Goal: Transaction & Acquisition: Purchase product/service

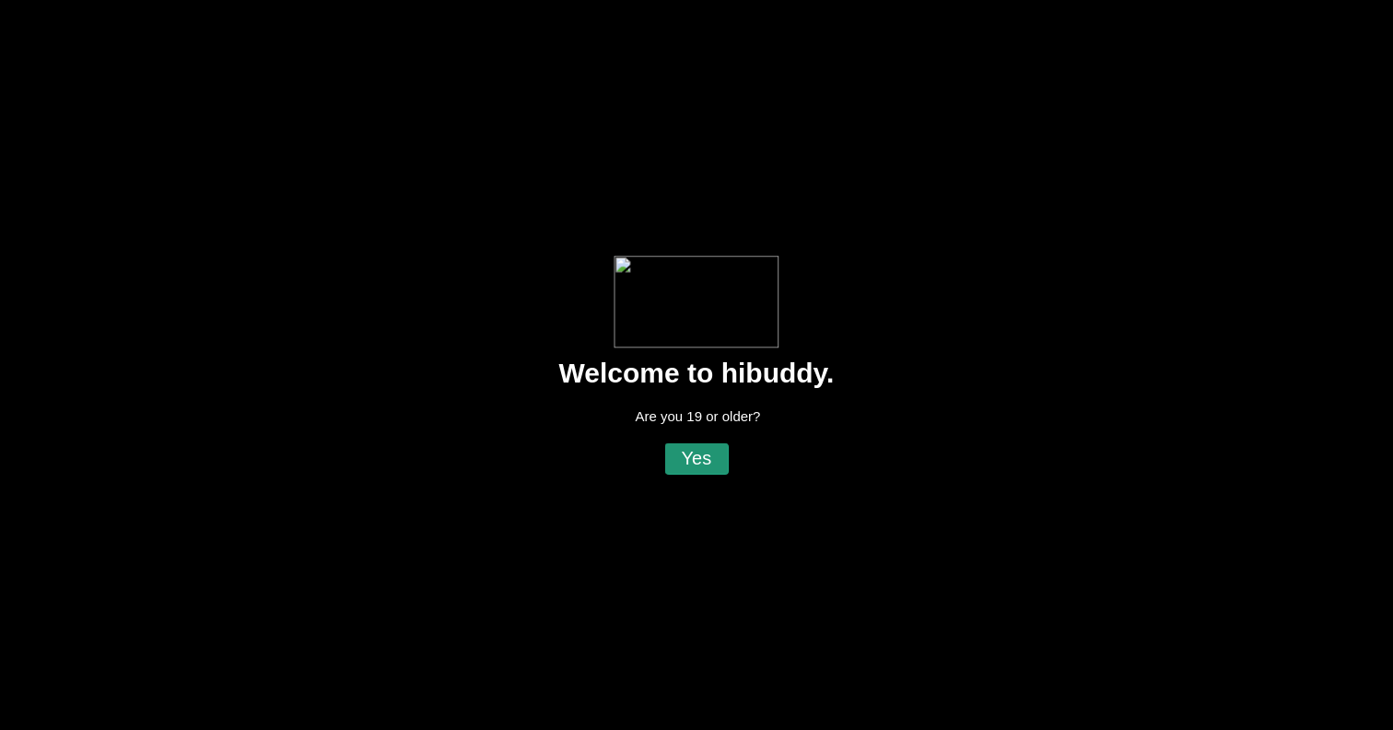
click at [700, 446] on flt-glass-pane at bounding box center [696, 365] width 1393 height 730
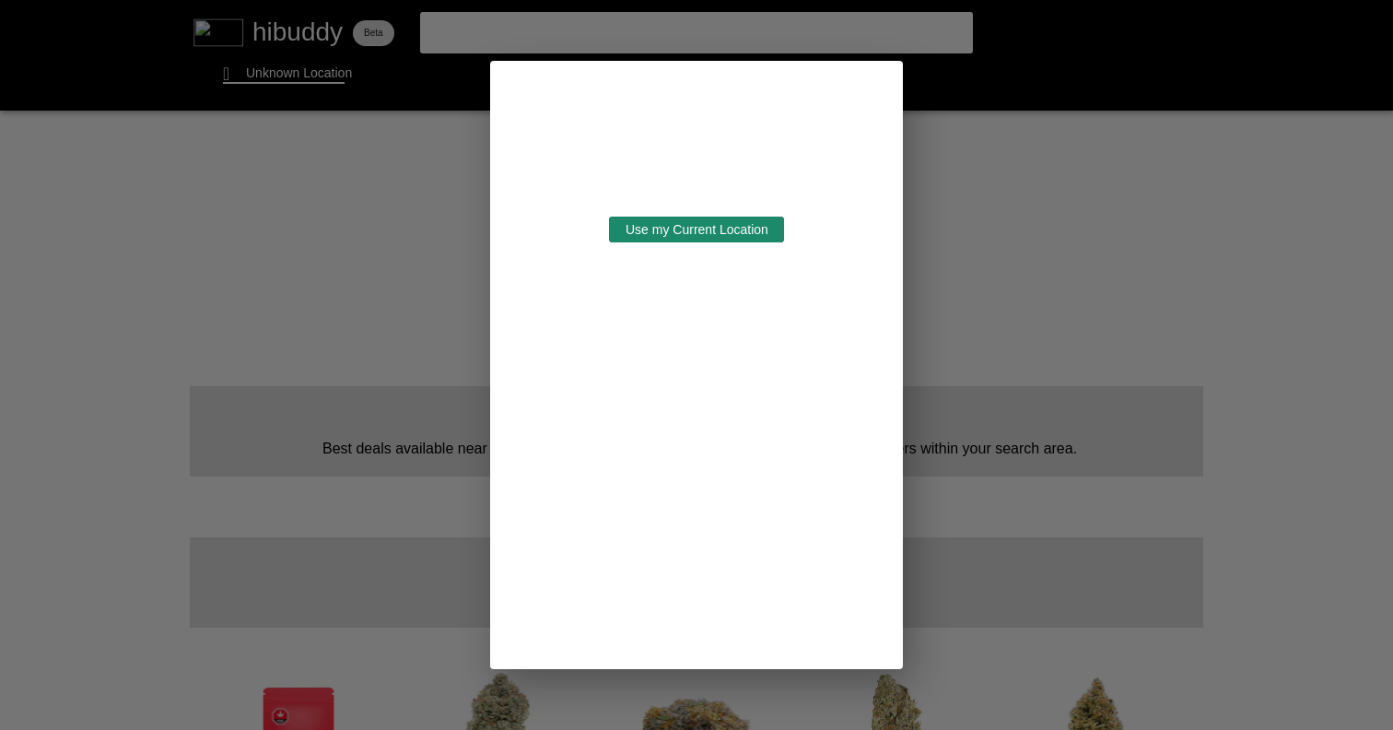
click at [718, 235] on flt-glass-pane at bounding box center [696, 365] width 1393 height 730
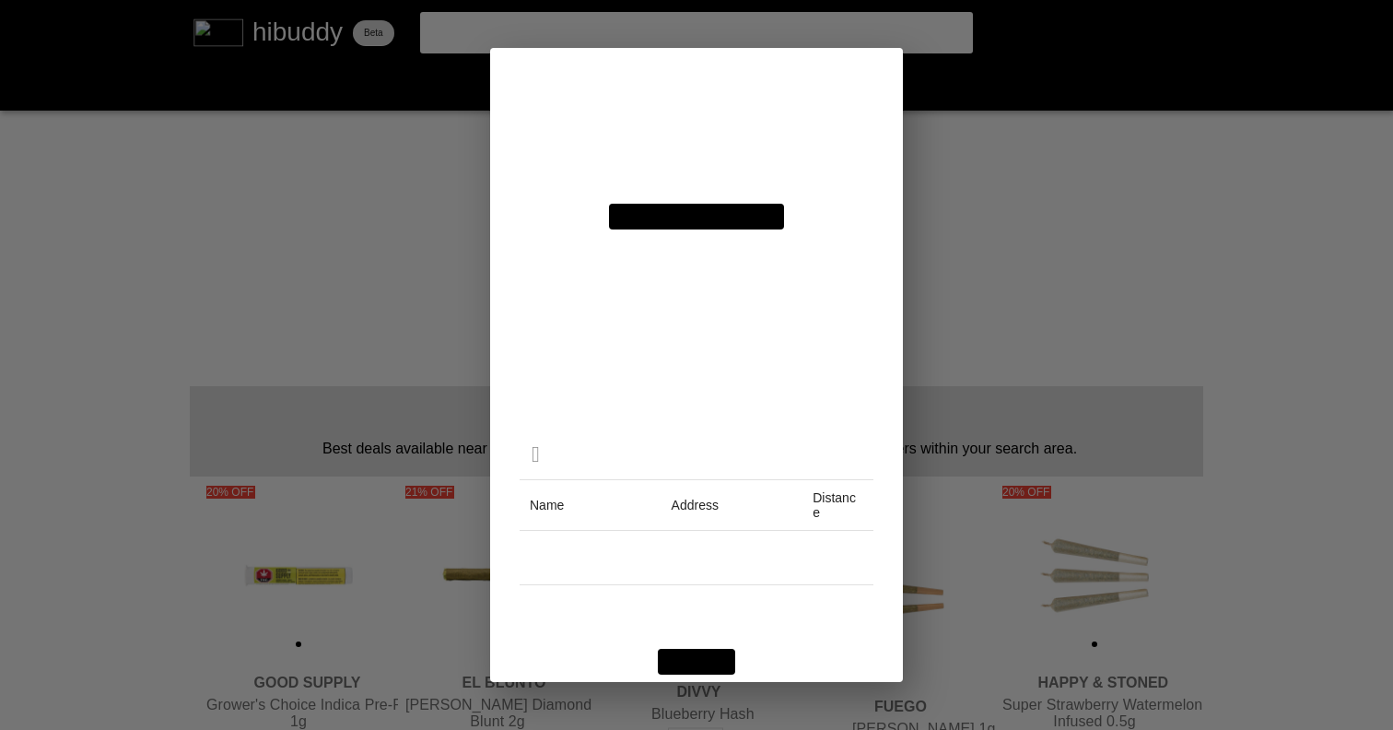
click at [603, 311] on flt-glass-pane at bounding box center [696, 365] width 1393 height 730
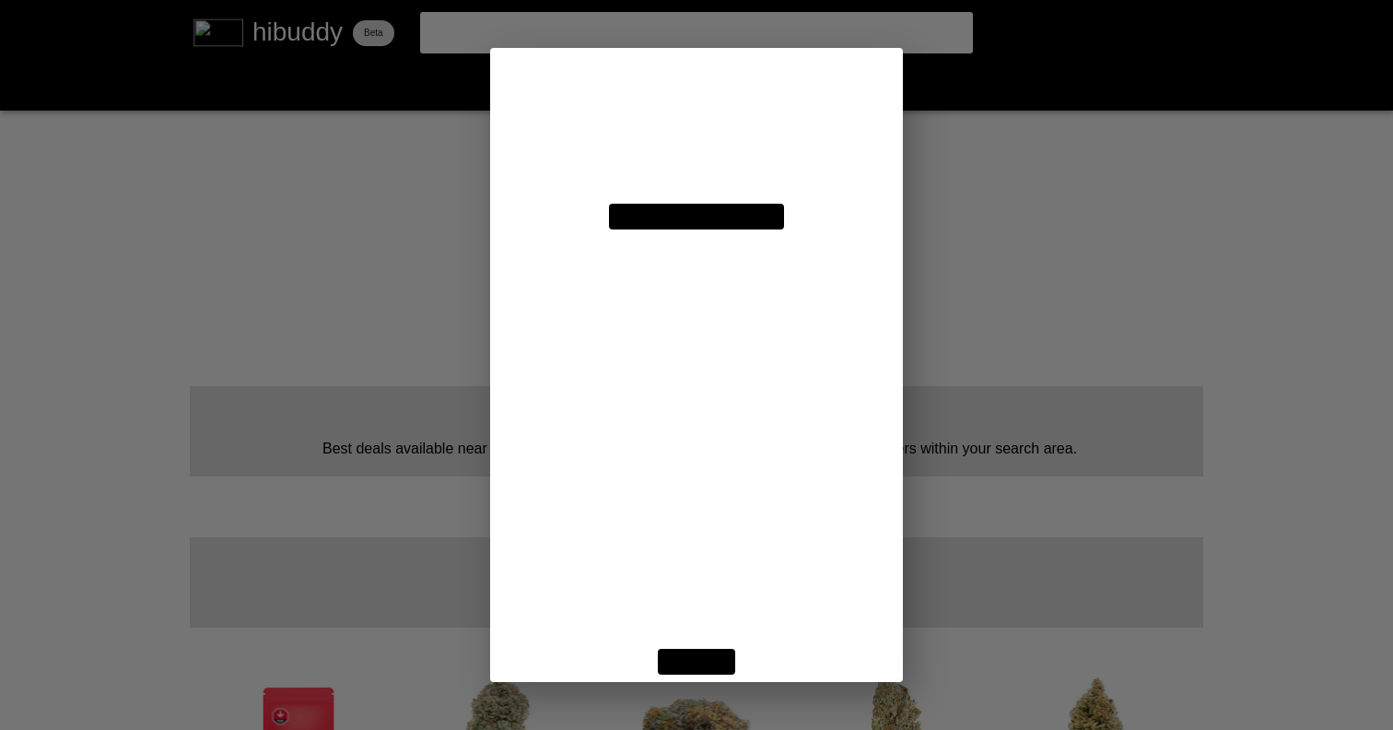
click at [627, 309] on flt-glass-pane at bounding box center [696, 365] width 1393 height 730
click at [681, 679] on flt-glass-pane at bounding box center [696, 365] width 1393 height 730
click at [687, 661] on flt-glass-pane at bounding box center [696, 365] width 1393 height 730
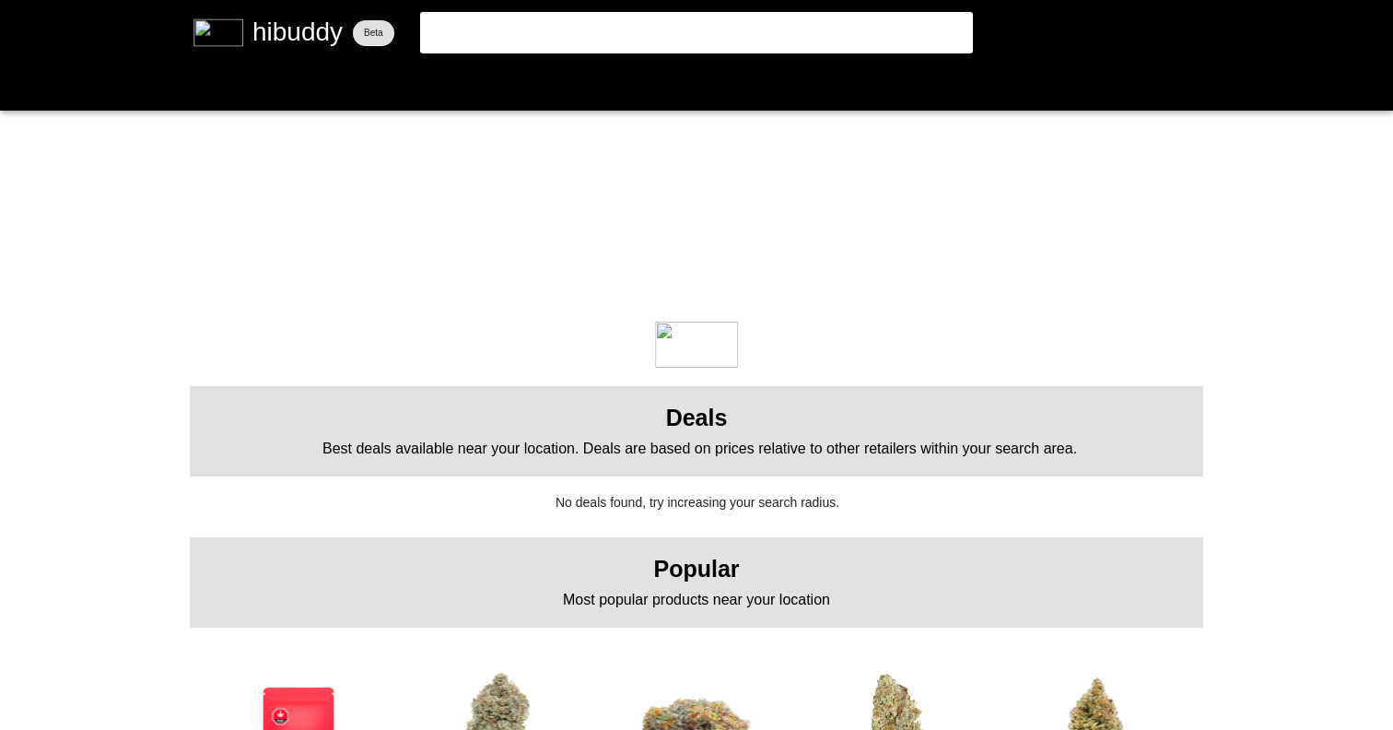
click at [320, 69] on flt-glass-pane at bounding box center [696, 365] width 1393 height 730
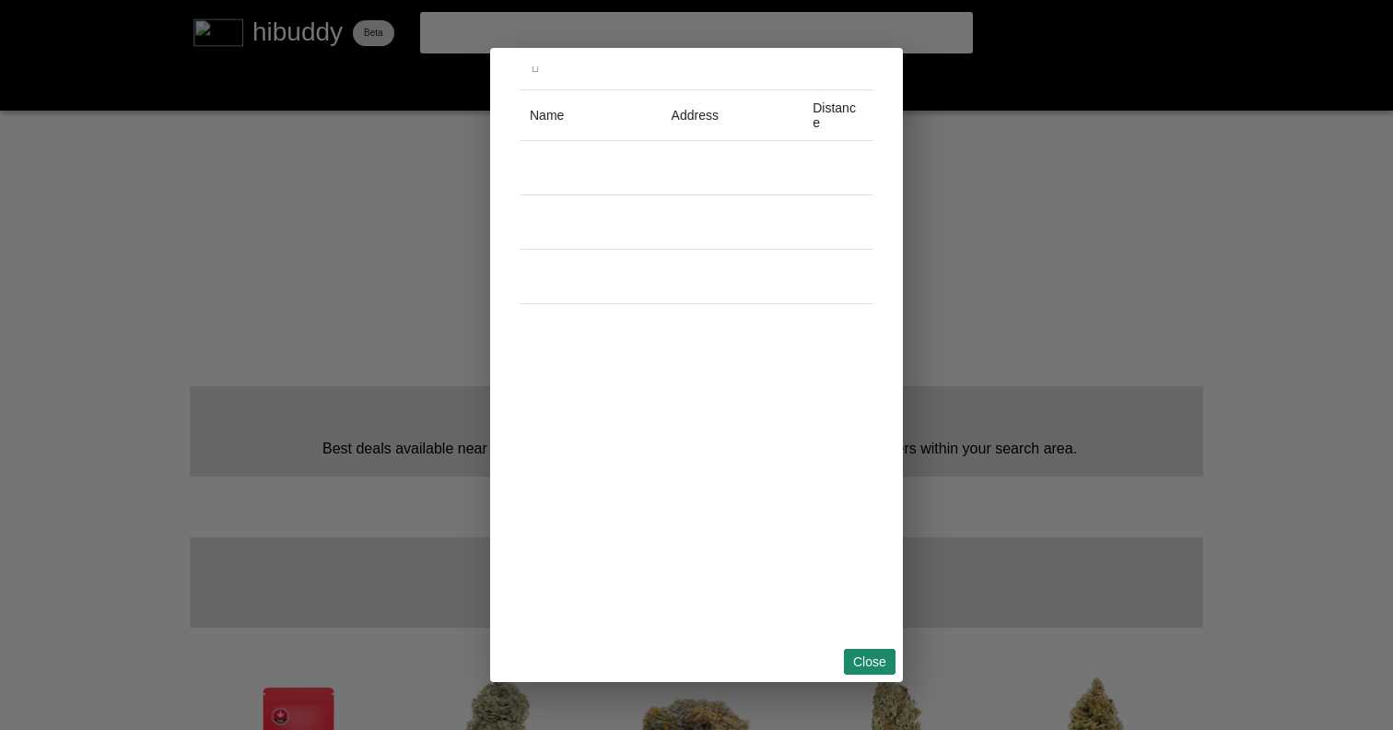
click at [863, 667] on flt-glass-pane at bounding box center [696, 365] width 1393 height 730
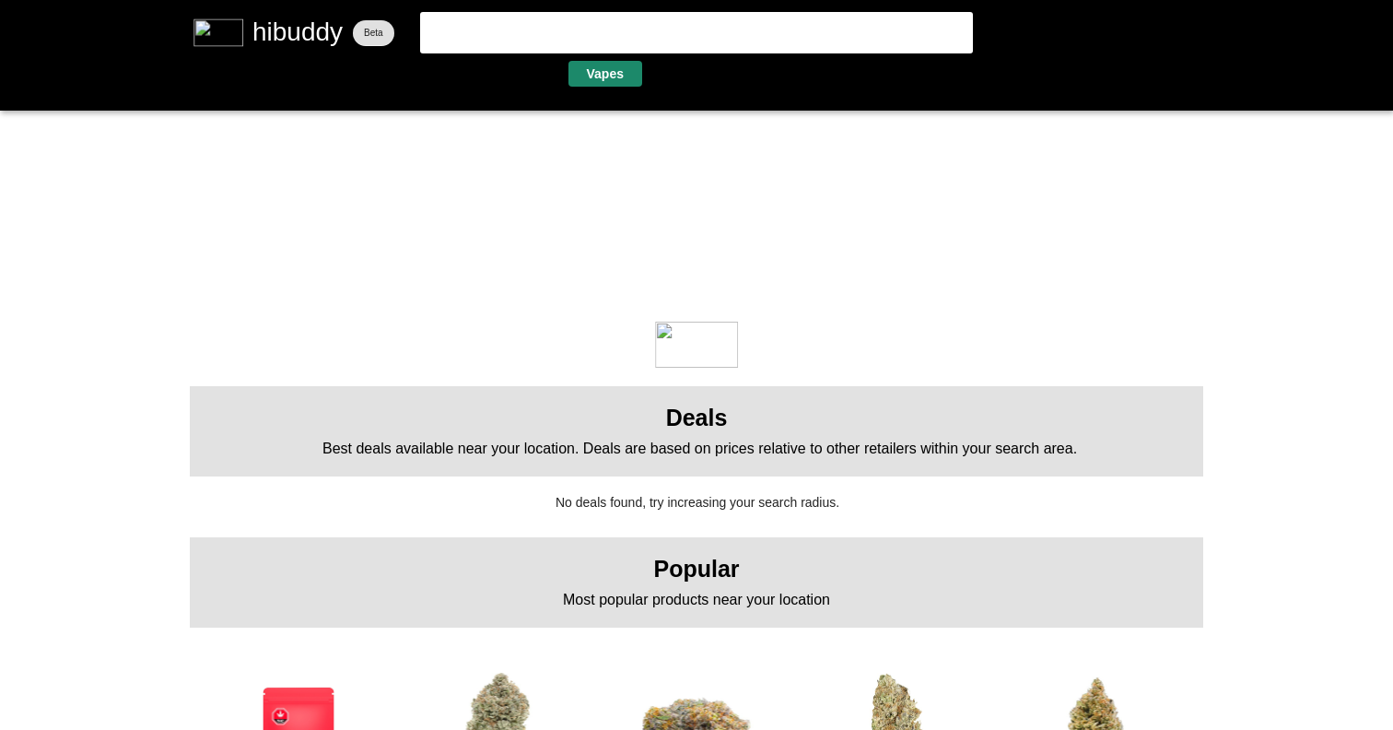
click at [603, 76] on flt-glass-pane at bounding box center [696, 365] width 1393 height 730
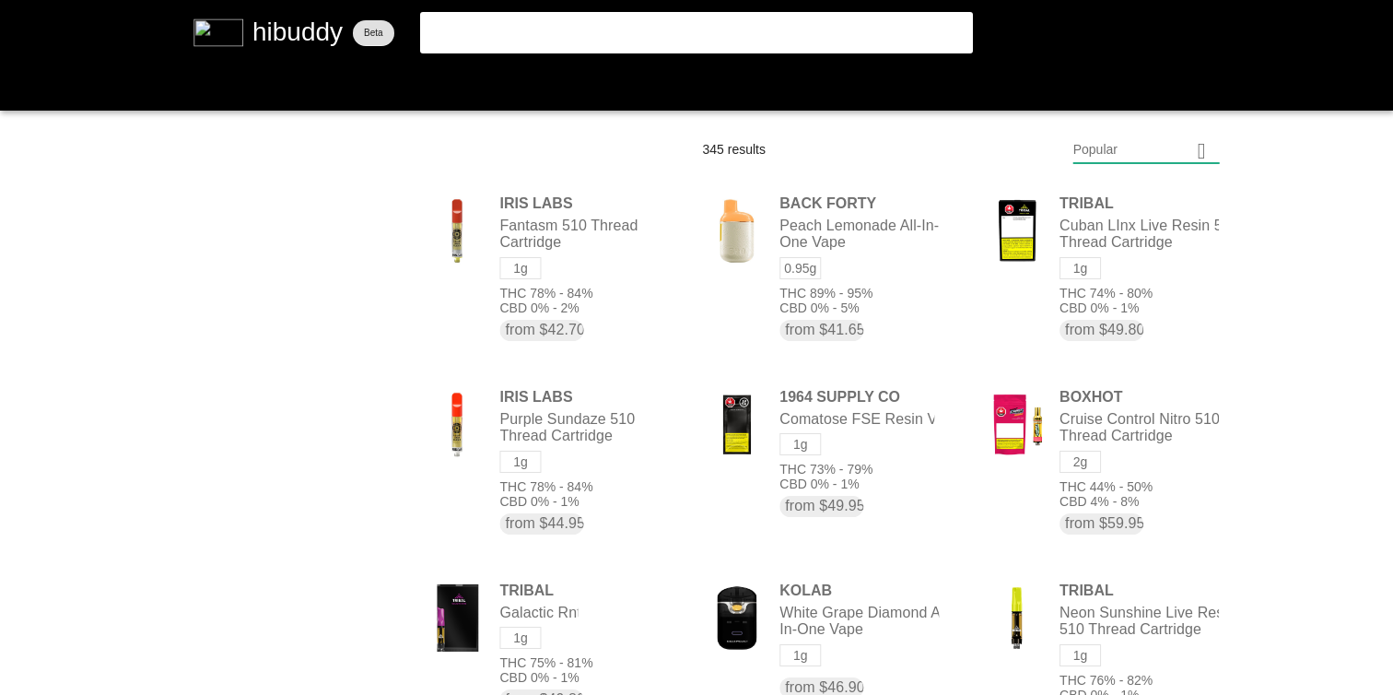
click at [1116, 154] on flt-glass-pane at bounding box center [696, 347] width 1393 height 695
click at [1122, 588] on flt-glass-pane at bounding box center [696, 347] width 1393 height 695
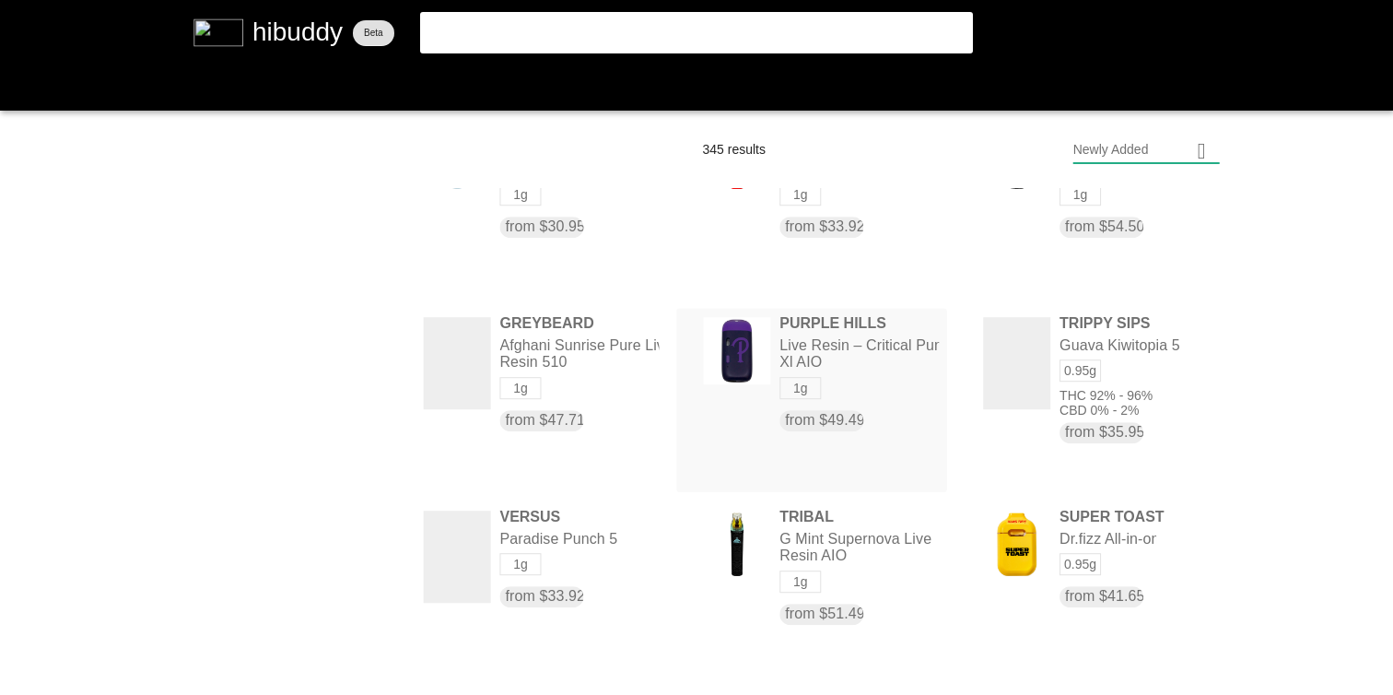
click at [912, 314] on flt-glass-pane at bounding box center [696, 347] width 1393 height 695
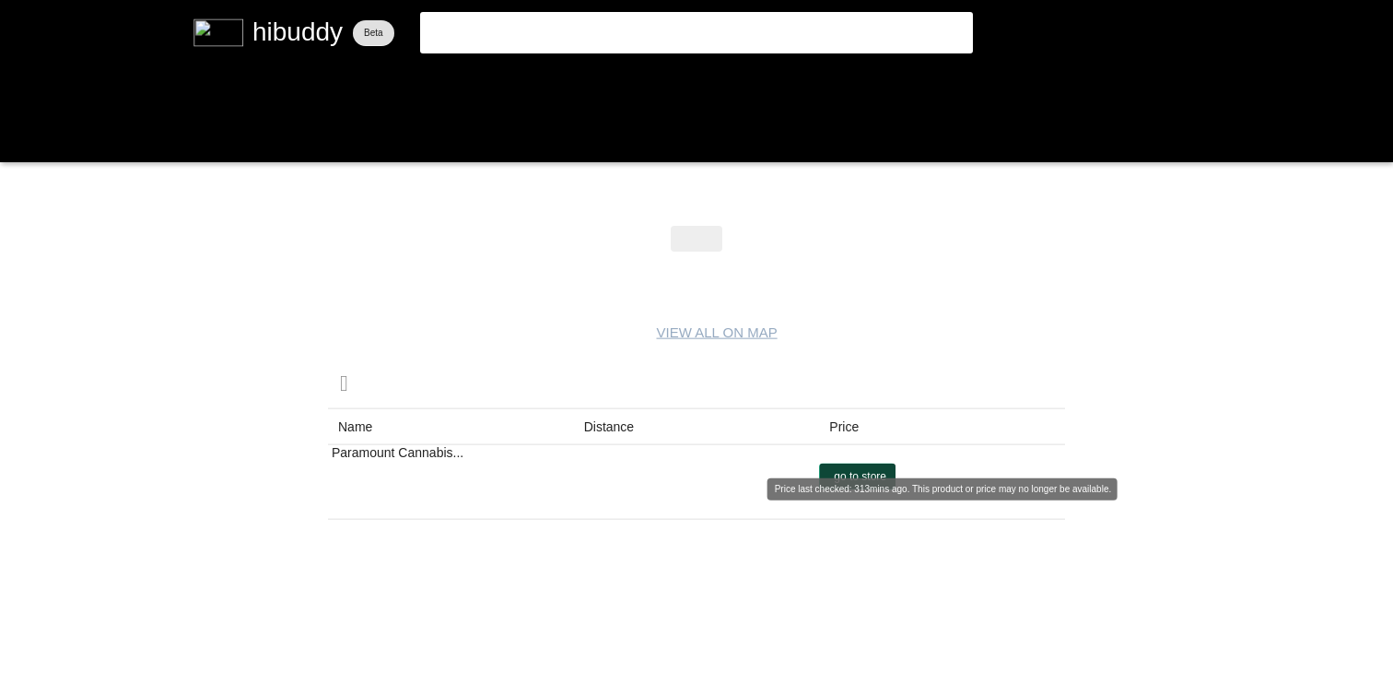
click at [857, 482] on flt-glass-pane at bounding box center [696, 347] width 1393 height 695
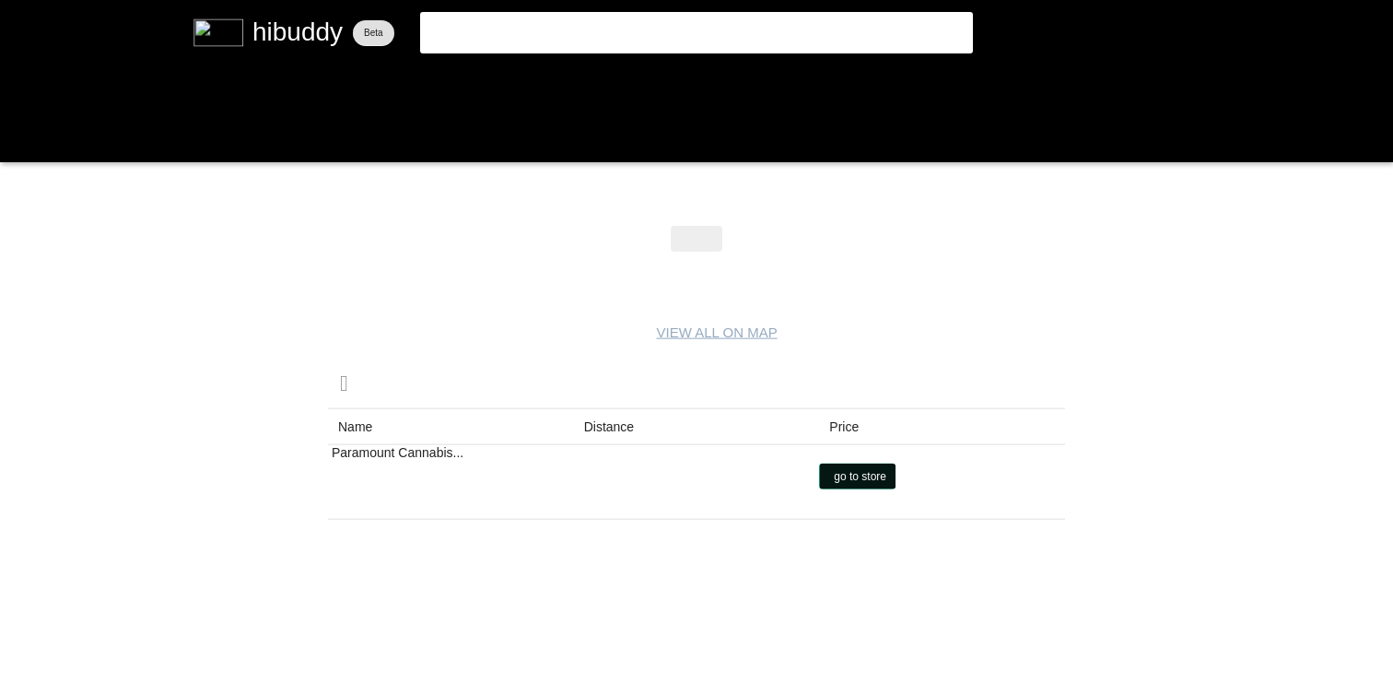
click at [857, 477] on flt-glass-pane at bounding box center [696, 347] width 1393 height 695
click at [607, 76] on flt-glass-pane at bounding box center [696, 347] width 1393 height 695
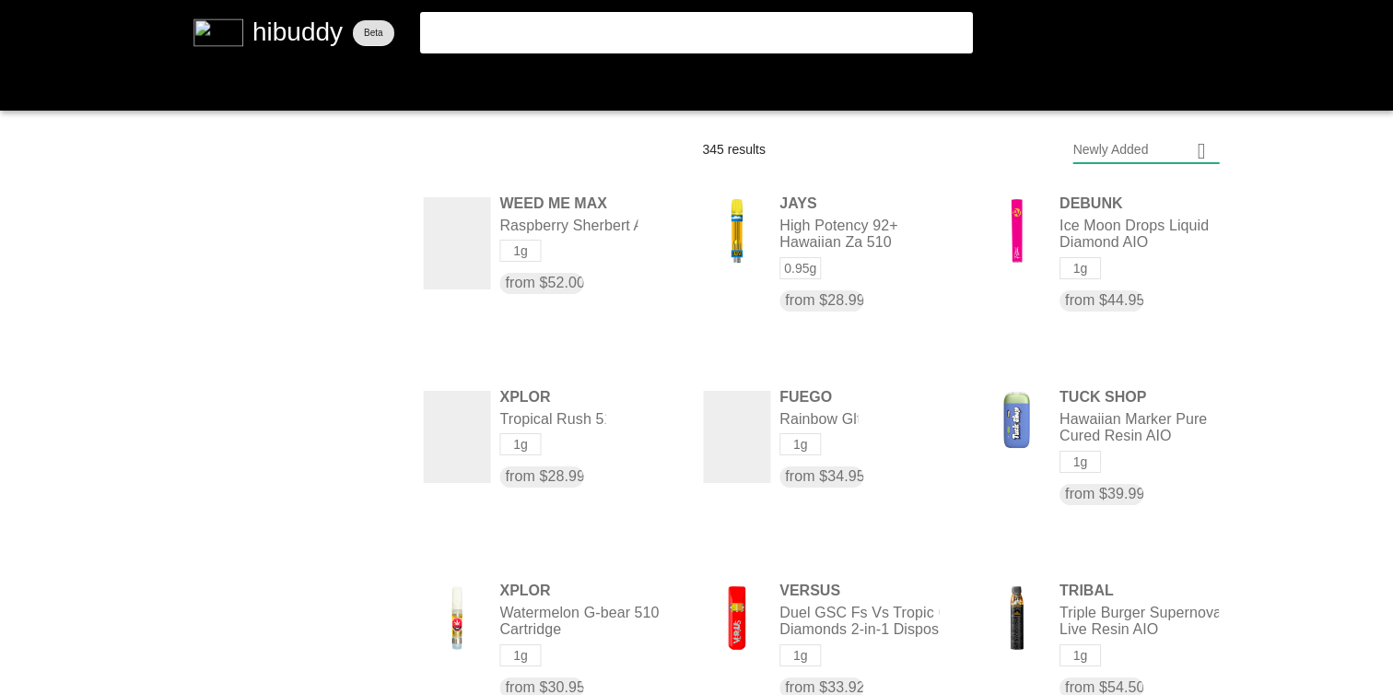
click at [562, 35] on flt-glass-pane at bounding box center [696, 347] width 1393 height 695
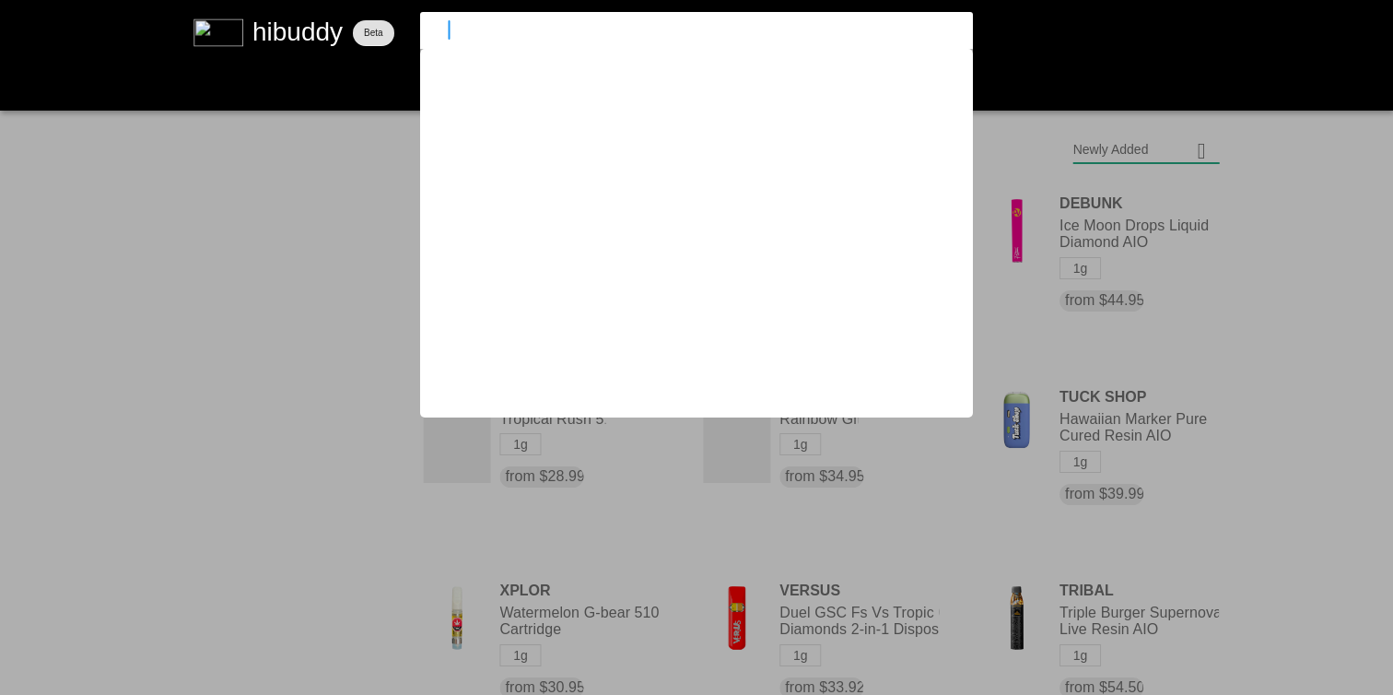
type input "tribal"
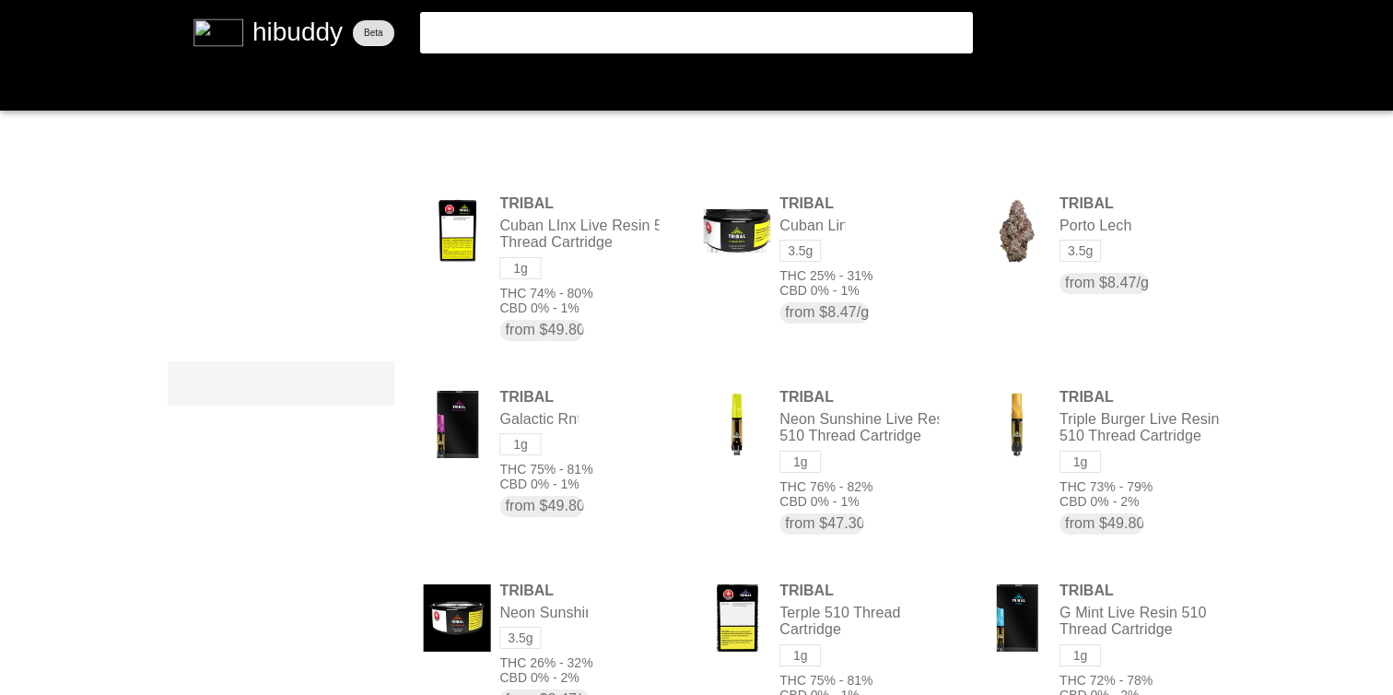
click at [368, 385] on flt-glass-pane at bounding box center [696, 347] width 1393 height 695
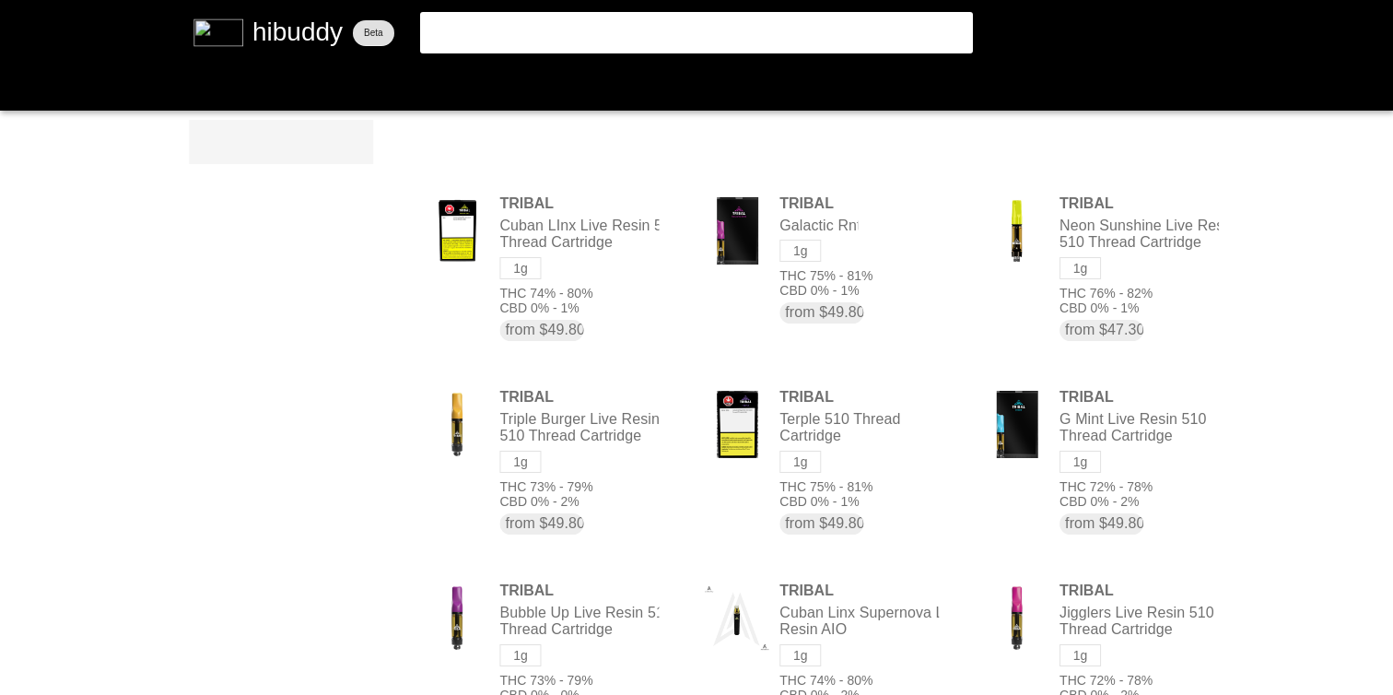
click at [335, 138] on flt-glass-pane at bounding box center [696, 347] width 1393 height 695
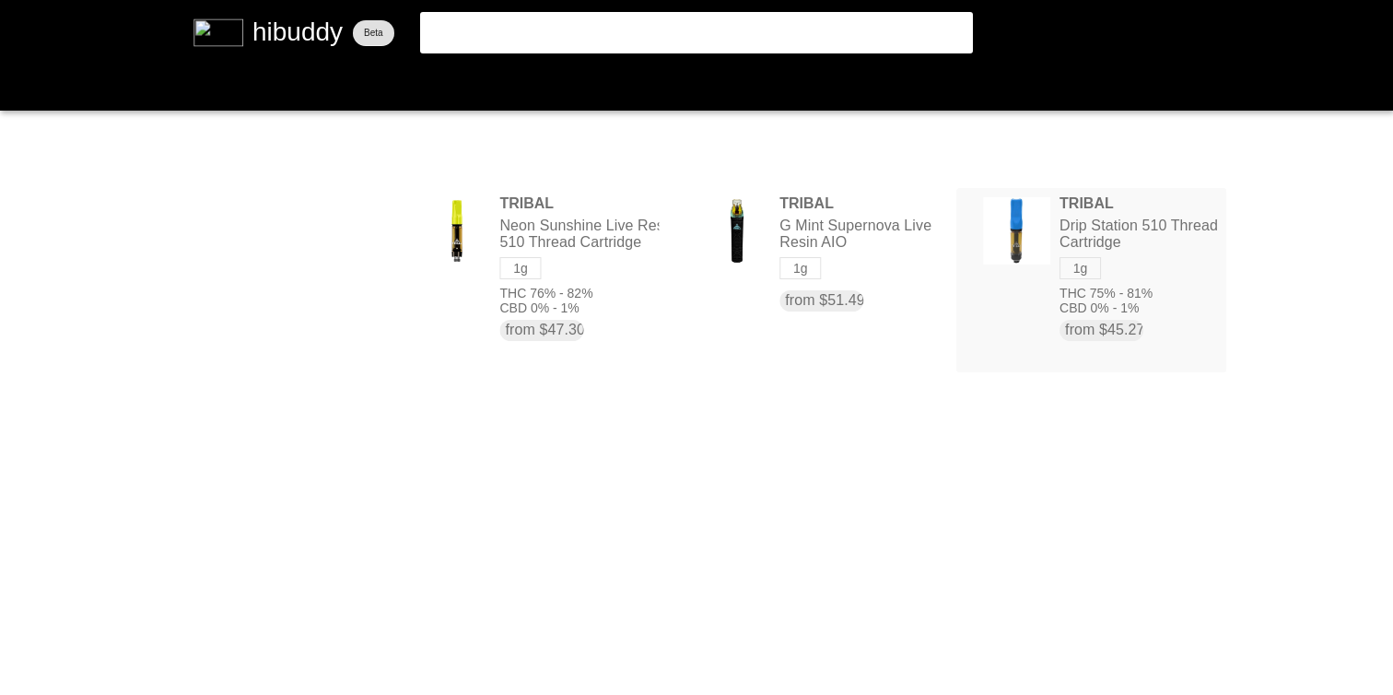
click at [1158, 253] on flt-glass-pane at bounding box center [696, 347] width 1393 height 695
click at [293, 90] on flt-glass-pane at bounding box center [696, 347] width 1393 height 695
click at [293, 83] on flt-glass-pane at bounding box center [696, 347] width 1393 height 695
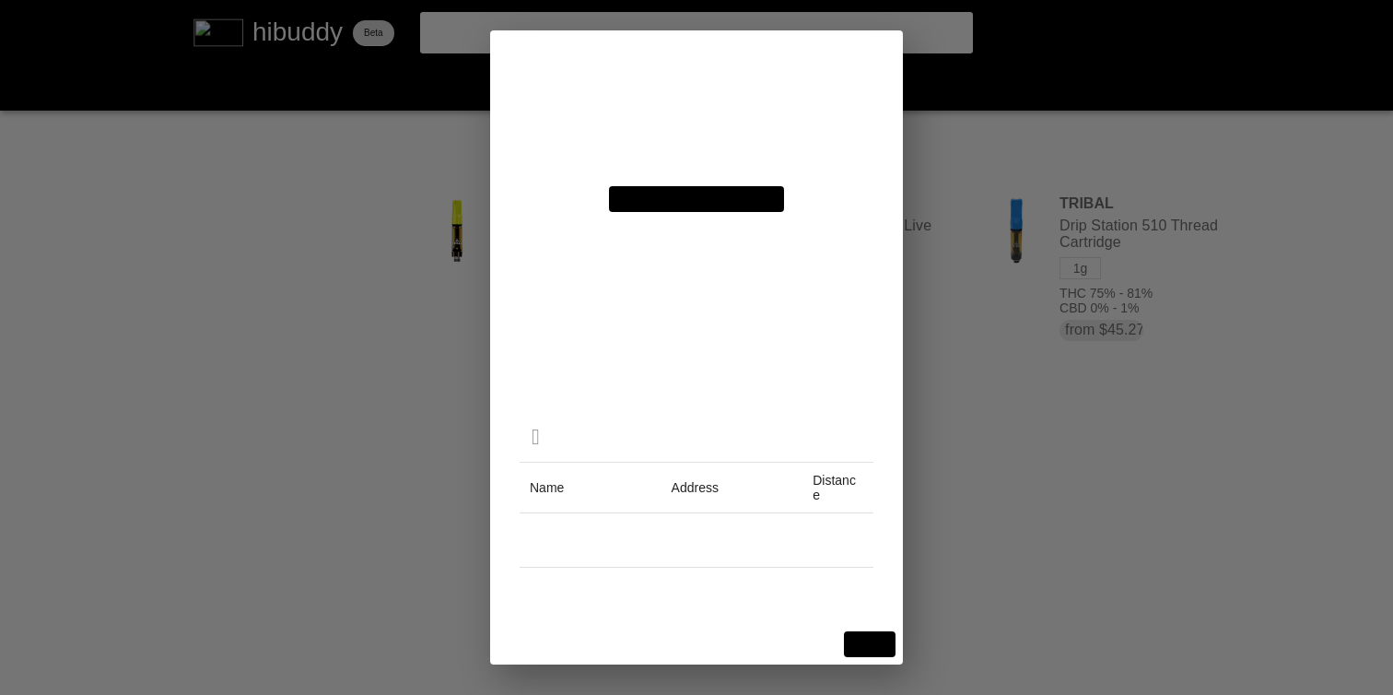
click at [645, 289] on flt-glass-pane at bounding box center [696, 347] width 1393 height 695
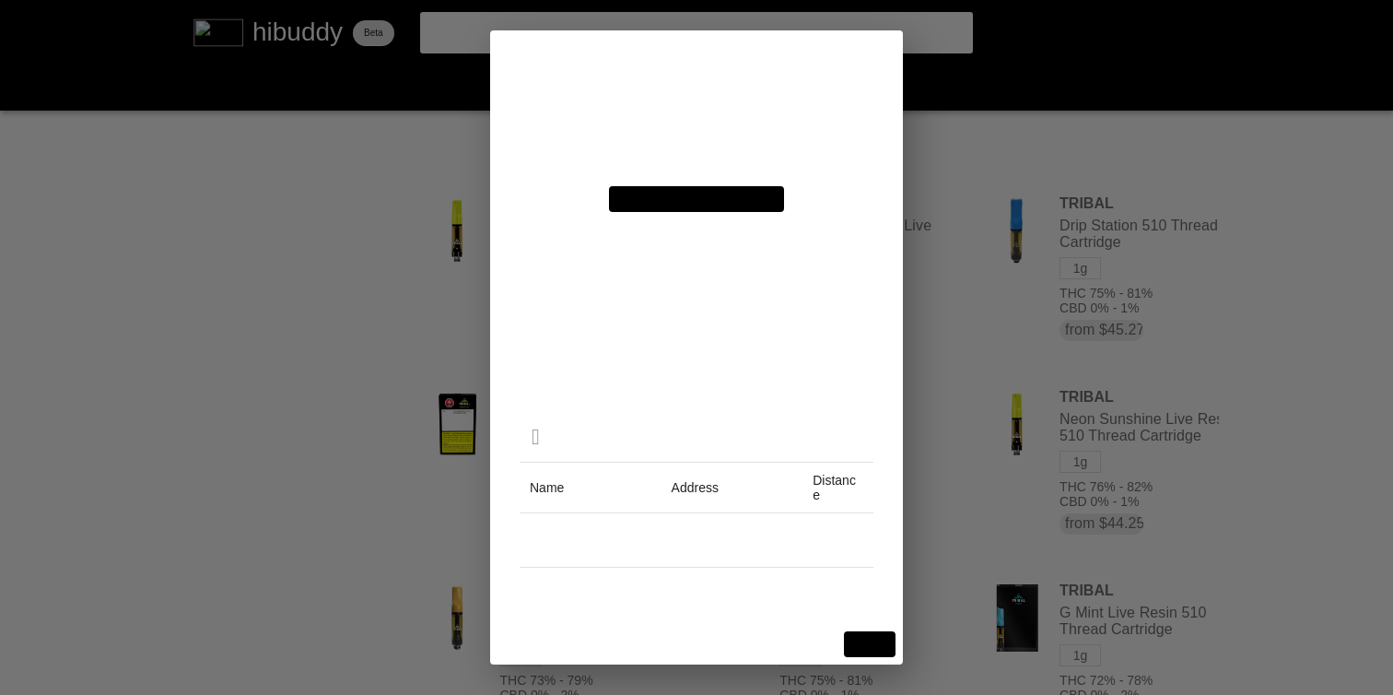
click at [655, 288] on flt-glass-pane at bounding box center [696, 347] width 1393 height 695
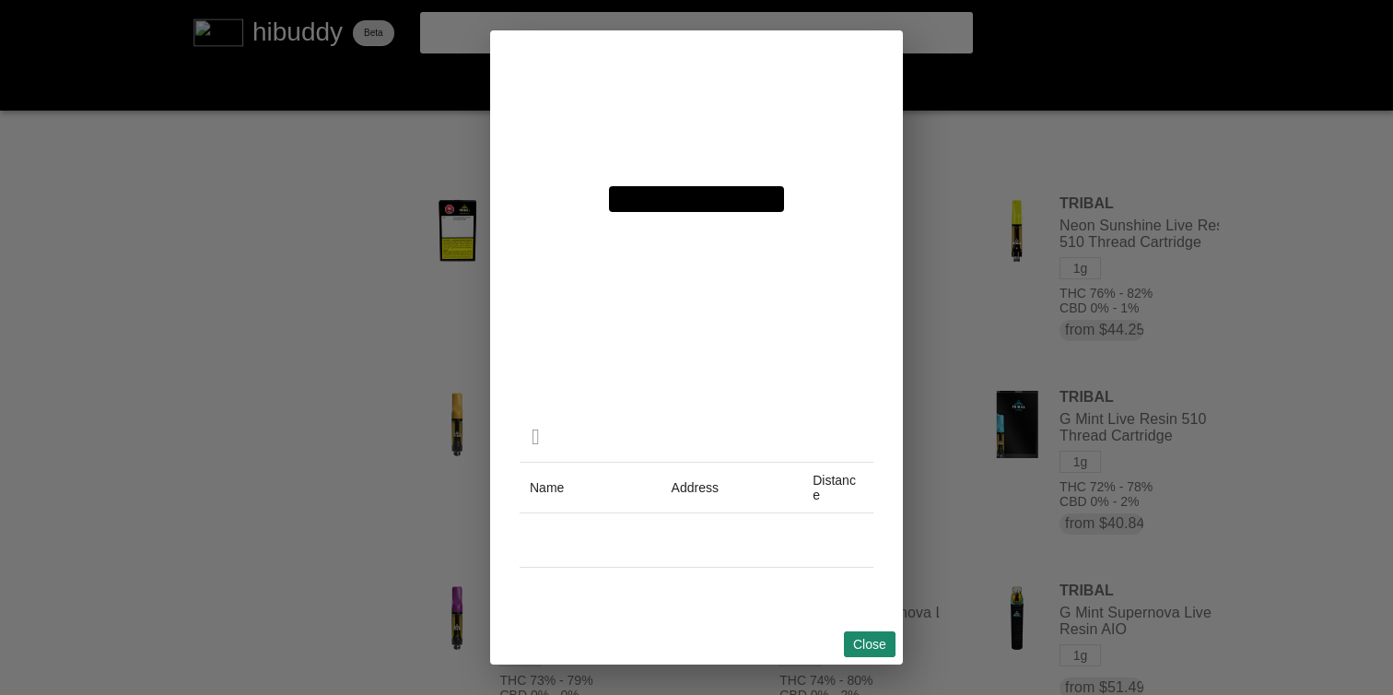
drag, startPoint x: 867, startPoint y: 638, endPoint x: 853, endPoint y: 631, distance: 15.3
click at [866, 640] on flt-glass-pane at bounding box center [696, 347] width 1393 height 695
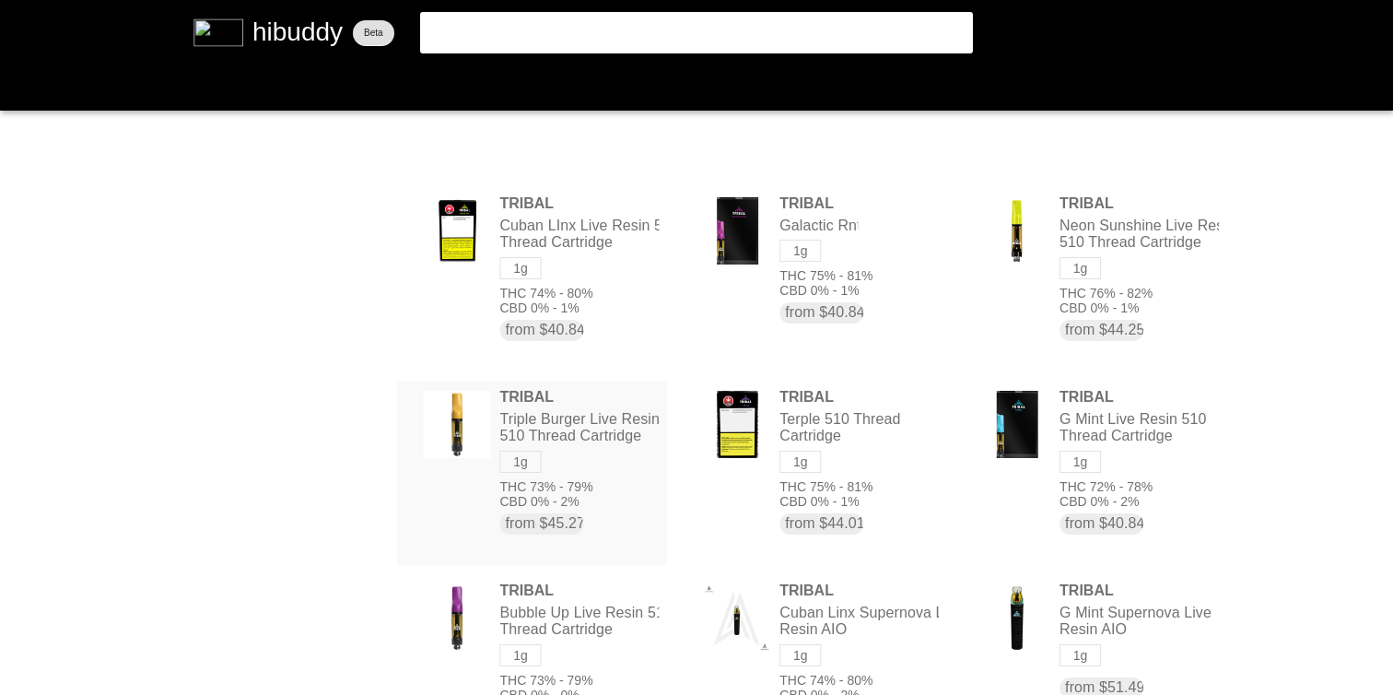
click at [621, 472] on flt-glass-pane at bounding box center [696, 347] width 1393 height 695
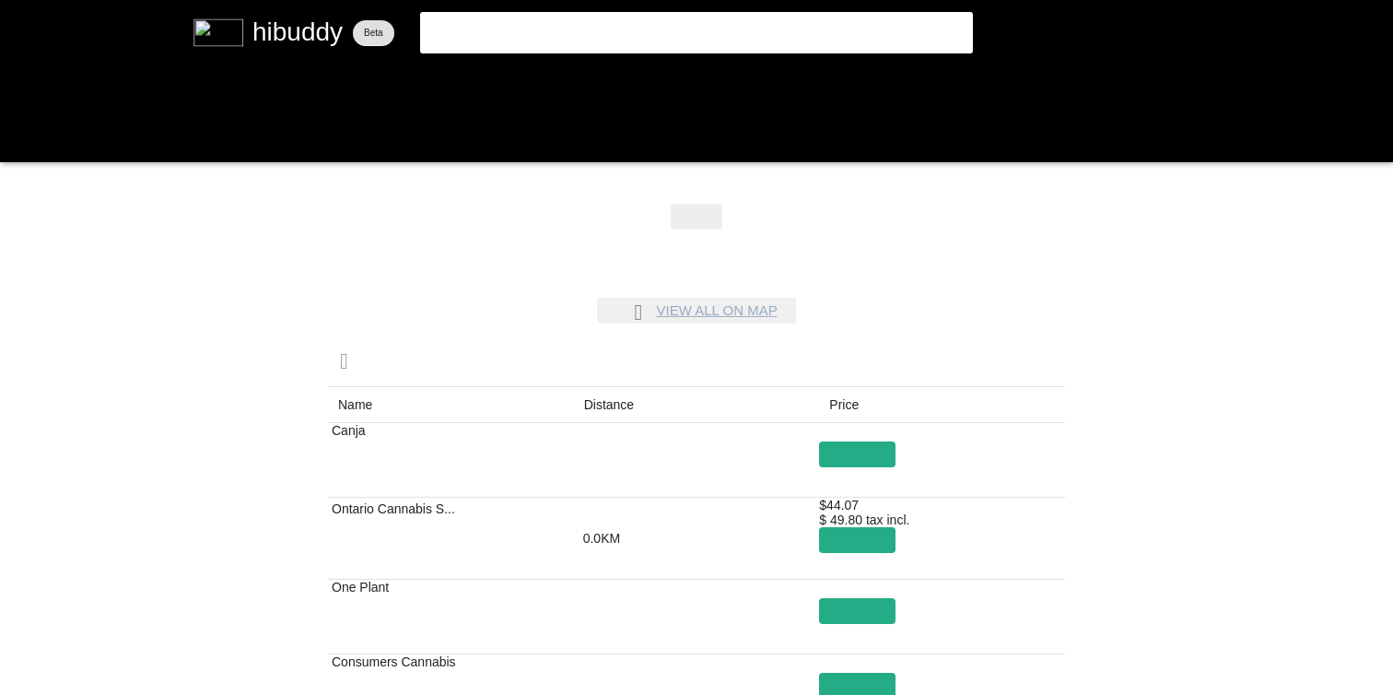
click at [692, 311] on flt-glass-pane at bounding box center [696, 347] width 1393 height 695
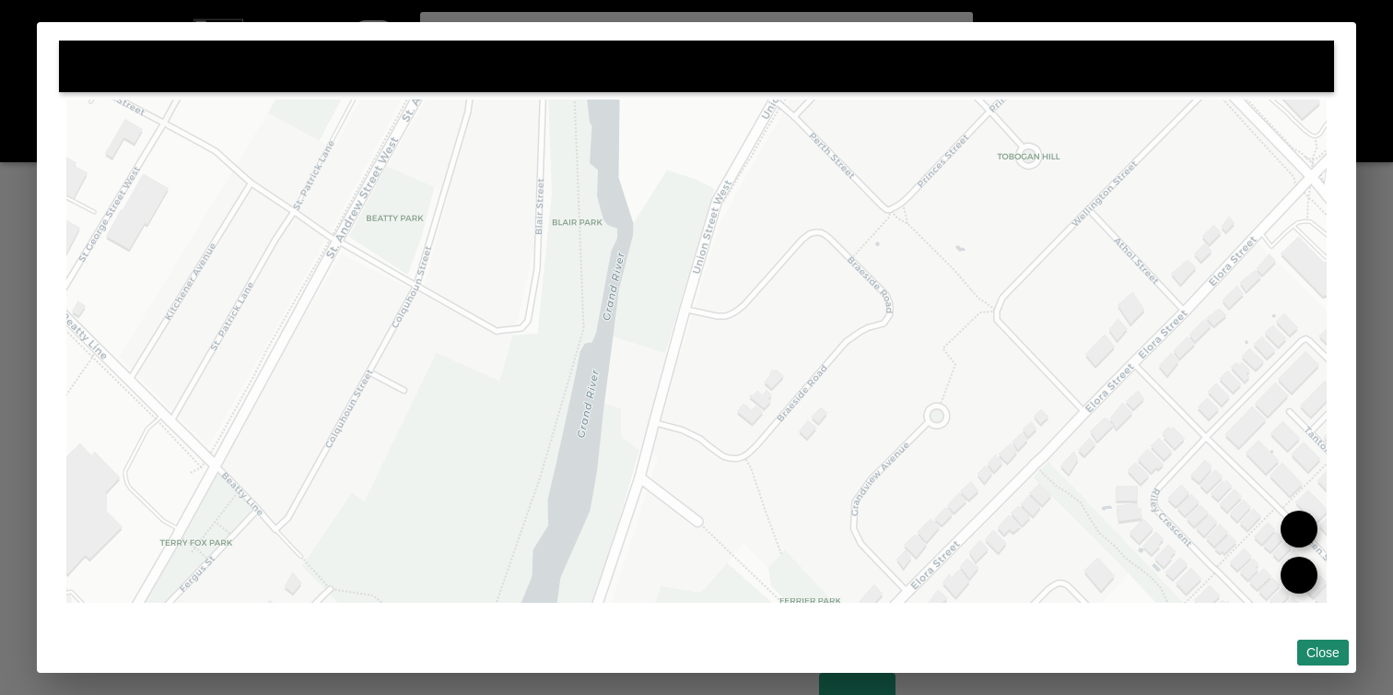
click at [1316, 654] on flt-glass-pane at bounding box center [696, 347] width 1393 height 695
